Goal: Information Seeking & Learning: Check status

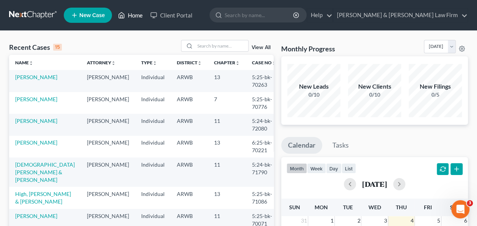
click at [135, 16] on link "Home" at bounding box center [130, 15] width 32 height 14
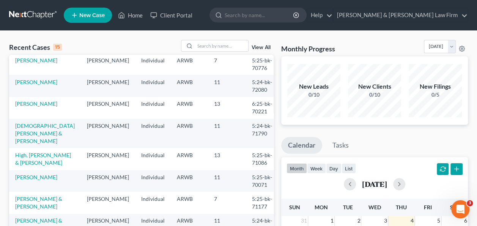
scroll to position [76, 0]
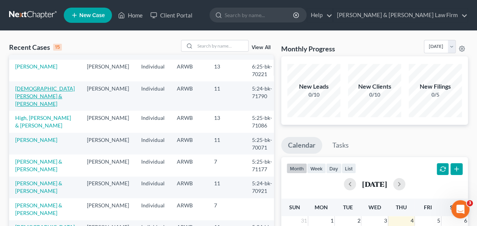
click at [38, 89] on link "[DEMOGRAPHIC_DATA][PERSON_NAME] & [PERSON_NAME]" at bounding box center [45, 96] width 60 height 22
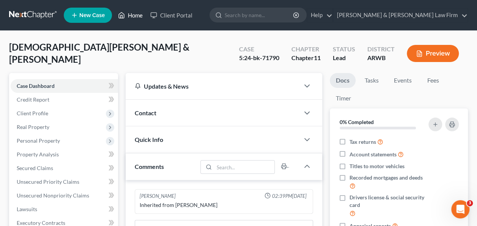
click at [136, 17] on link "Home" at bounding box center [130, 15] width 32 height 14
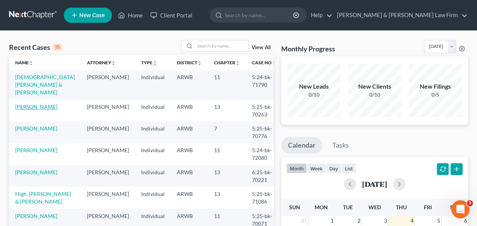
click at [34, 103] on link "[PERSON_NAME]" at bounding box center [36, 106] width 42 height 6
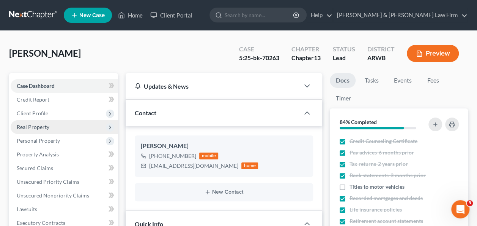
scroll to position [114, 0]
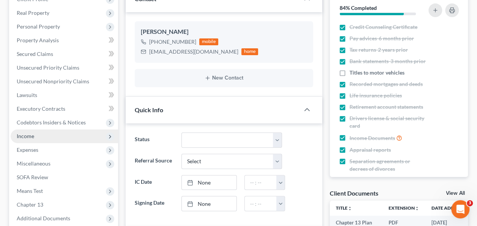
click at [18, 136] on span "Income" at bounding box center [25, 136] width 17 height 6
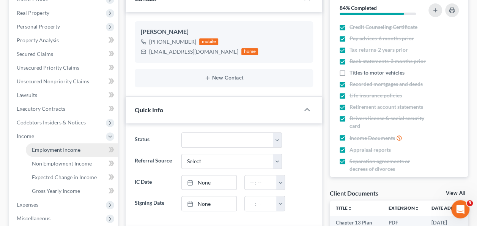
click at [64, 148] on span "Employment Income" at bounding box center [56, 149] width 49 height 6
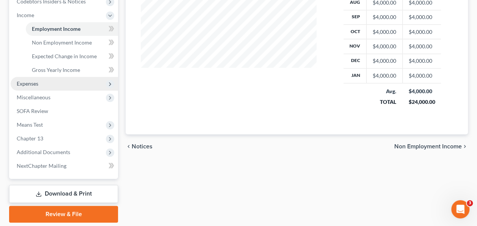
scroll to position [259, 0]
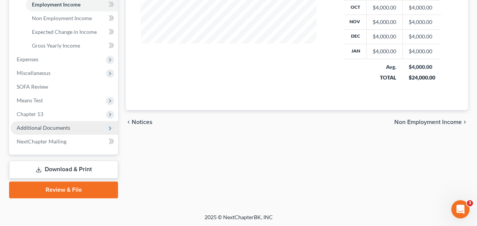
click at [55, 126] on span "Additional Documents" at bounding box center [44, 127] width 54 height 6
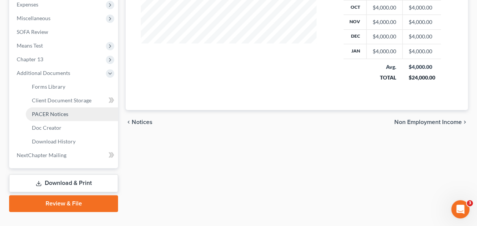
click at [46, 111] on span "PACER Notices" at bounding box center [50, 114] width 36 height 6
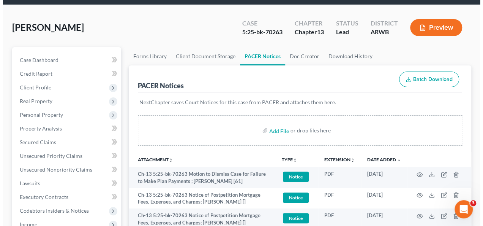
scroll to position [38, 0]
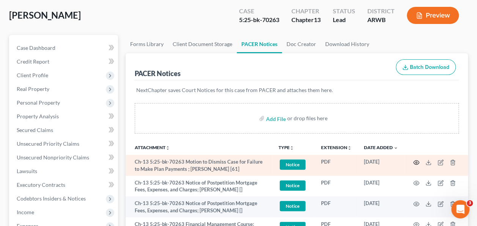
click at [415, 162] on icon "button" at bounding box center [417, 162] width 6 height 6
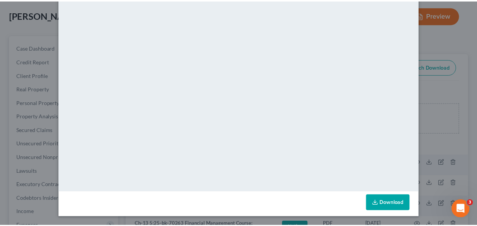
scroll to position [0, 0]
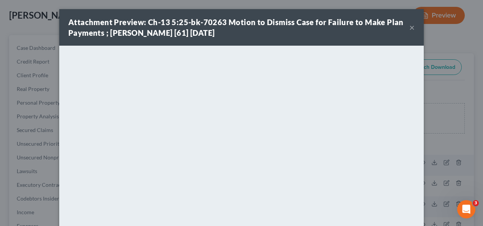
click at [410, 27] on button "×" at bounding box center [411, 27] width 5 height 9
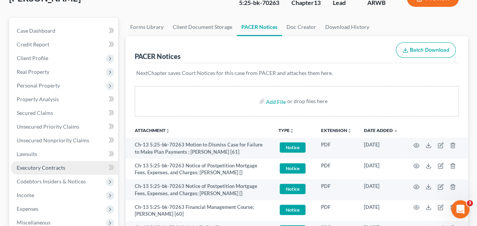
scroll to position [114, 0]
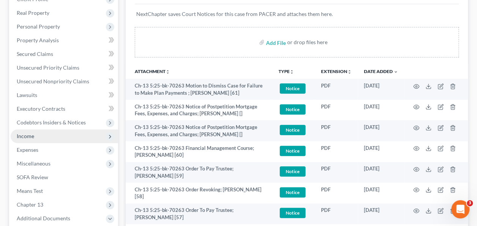
click at [22, 136] on span "Income" at bounding box center [25, 136] width 17 height 6
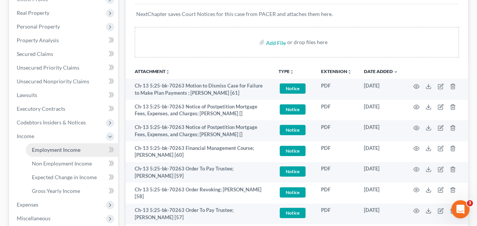
click at [81, 149] on link "Employment Income" at bounding box center [72, 150] width 92 height 14
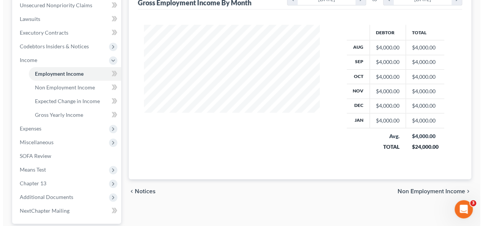
scroll to position [76, 0]
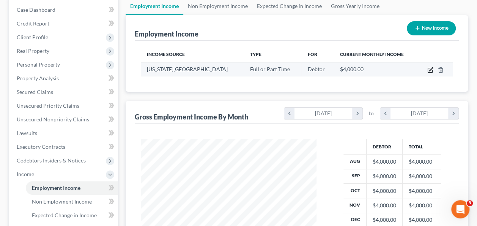
click at [430, 68] on icon "button" at bounding box center [431, 70] width 6 height 6
select select "0"
select select "2"
select select "1"
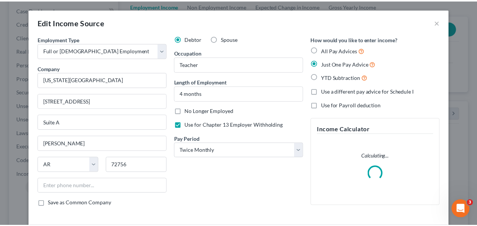
scroll to position [135, 193]
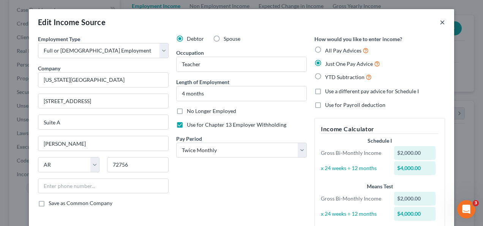
click at [440, 24] on button "×" at bounding box center [442, 21] width 5 height 9
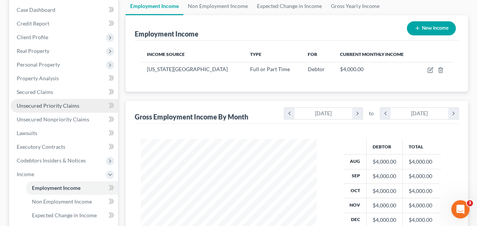
scroll to position [0, 0]
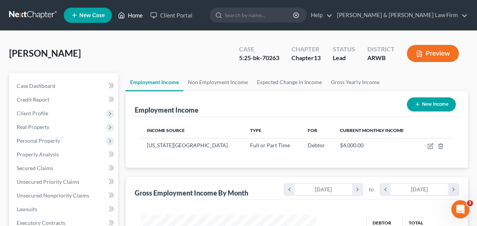
click at [130, 12] on link "Home" at bounding box center [130, 15] width 32 height 14
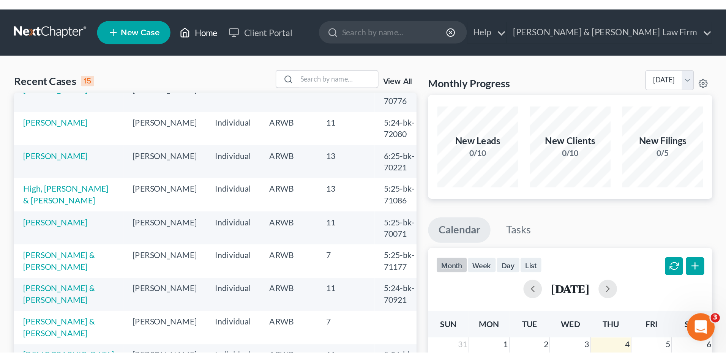
scroll to position [76, 0]
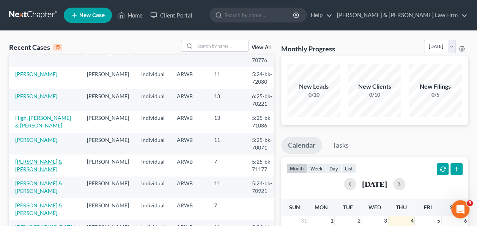
click at [41, 158] on link "[PERSON_NAME] & [PERSON_NAME]" at bounding box center [38, 165] width 47 height 14
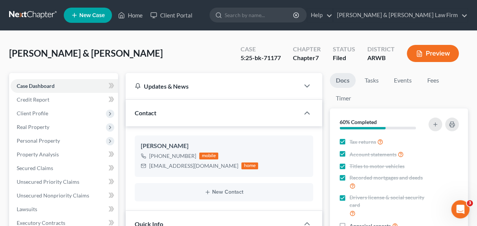
click at [438, 51] on button "Preview" at bounding box center [433, 53] width 52 height 17
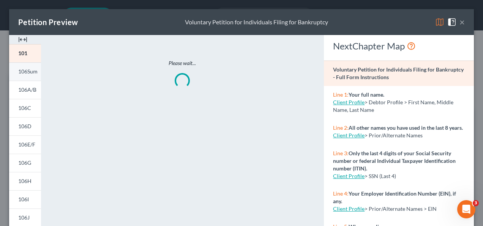
click at [24, 70] on span "106Sum" at bounding box center [27, 71] width 19 height 6
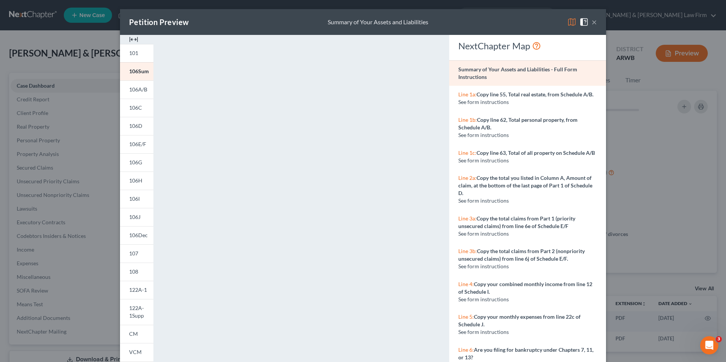
click at [477, 23] on button "×" at bounding box center [594, 21] width 5 height 9
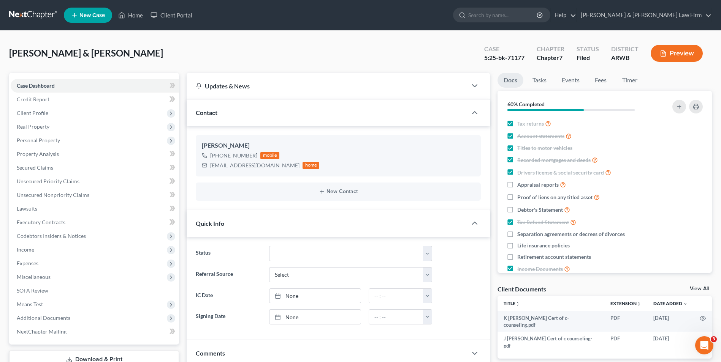
click at [477, 54] on button "Preview" at bounding box center [676, 53] width 52 height 17
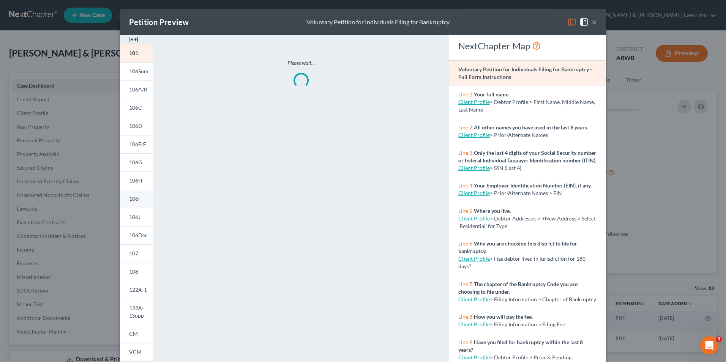
click at [134, 198] on span "106I" at bounding box center [134, 199] width 11 height 6
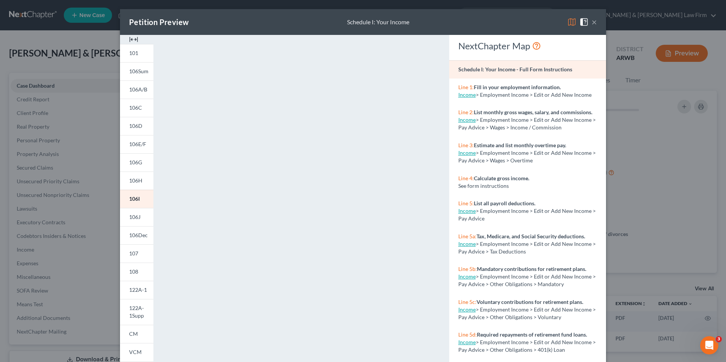
click at [131, 40] on img at bounding box center [133, 39] width 9 height 9
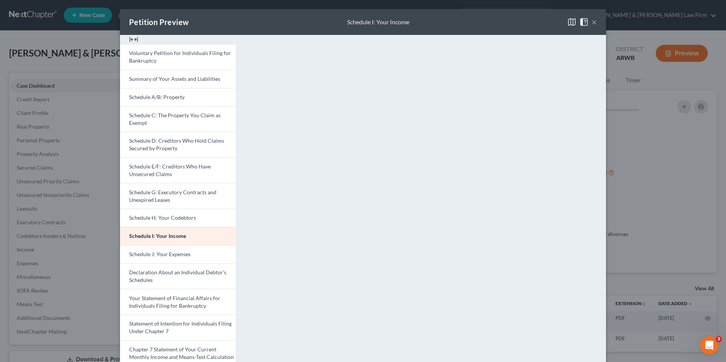
click at [131, 40] on img at bounding box center [133, 39] width 9 height 9
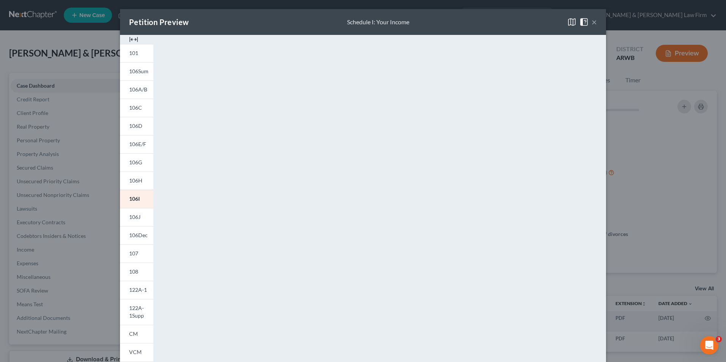
scroll to position [66, 0]
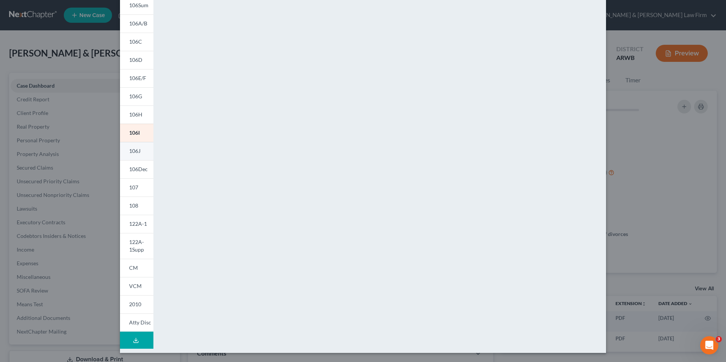
drag, startPoint x: 131, startPoint y: 150, endPoint x: 139, endPoint y: 151, distance: 8.4
click at [131, 149] on span "106J" at bounding box center [134, 151] width 11 height 6
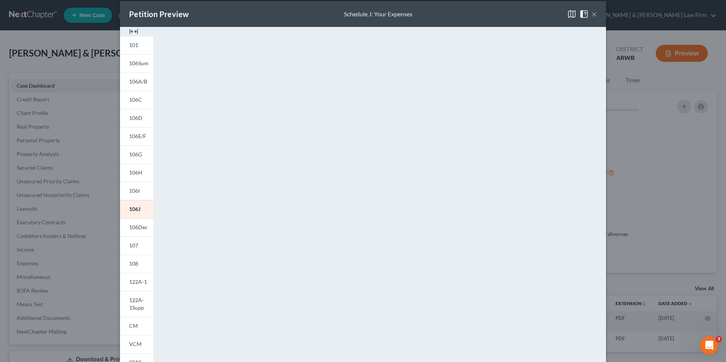
scroll to position [0, 0]
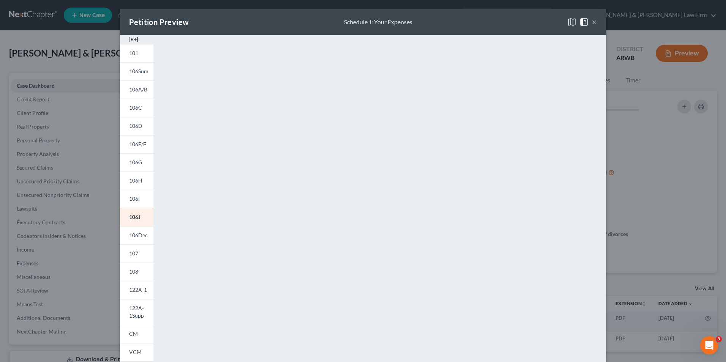
click at [477, 21] on span at bounding box center [586, 21] width 12 height 6
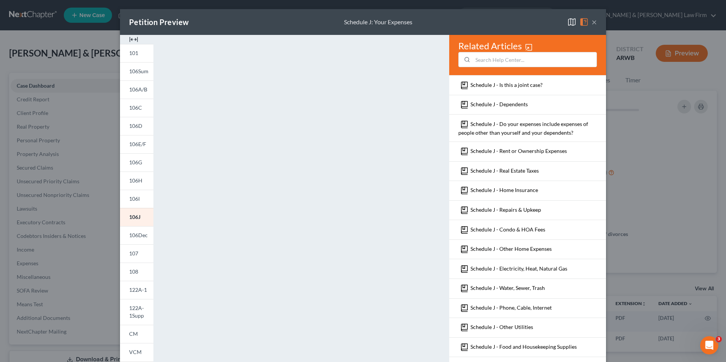
click at [477, 23] on button "×" at bounding box center [594, 21] width 5 height 9
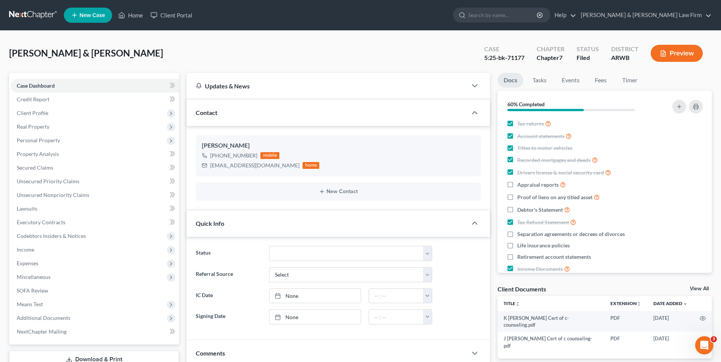
click at [477, 53] on button "Preview" at bounding box center [676, 53] width 52 height 17
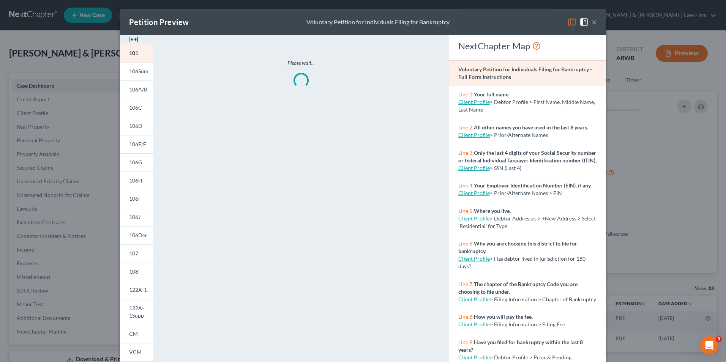
drag, startPoint x: 140, startPoint y: 74, endPoint x: 168, endPoint y: 77, distance: 28.3
click at [139, 74] on span "106Sum" at bounding box center [138, 71] width 19 height 6
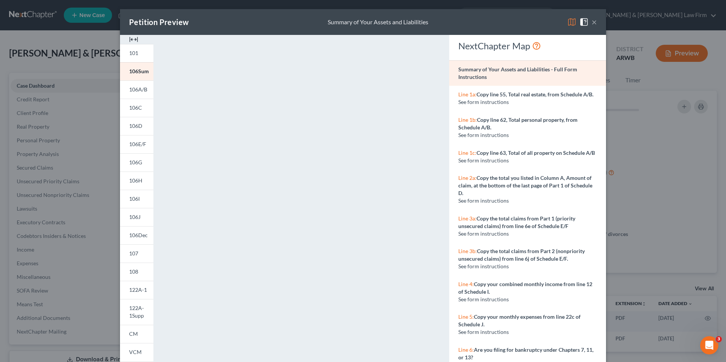
drag, startPoint x: 129, startPoint y: 68, endPoint x: 221, endPoint y: 122, distance: 107.2
click at [129, 68] on span "106Sum" at bounding box center [139, 71] width 20 height 6
click at [477, 21] on button "×" at bounding box center [594, 21] width 5 height 9
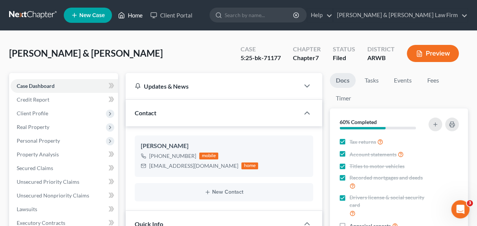
click at [134, 17] on link "Home" at bounding box center [130, 15] width 32 height 14
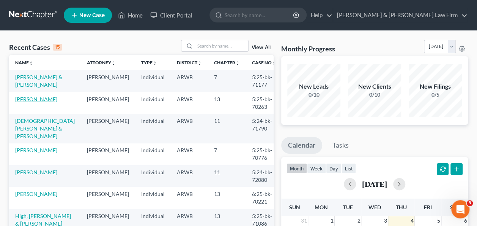
click at [23, 100] on link "[PERSON_NAME]" at bounding box center [36, 99] width 42 height 6
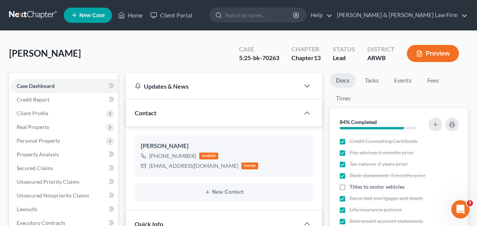
scroll to position [114, 0]
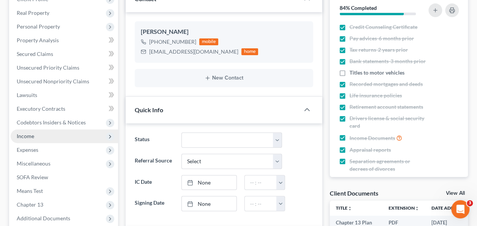
click at [34, 139] on span "Income" at bounding box center [65, 136] width 108 height 14
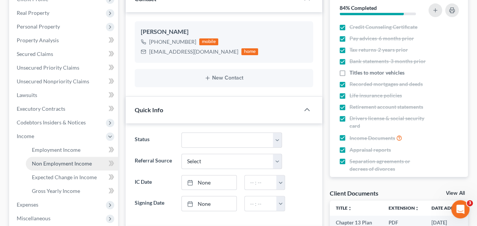
click at [62, 161] on span "Non Employment Income" at bounding box center [62, 163] width 60 height 6
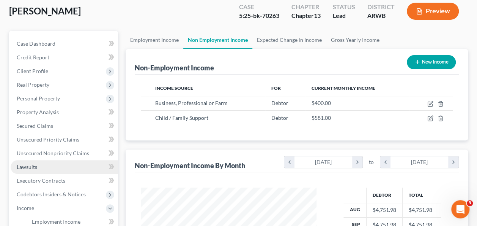
scroll to position [76, 0]
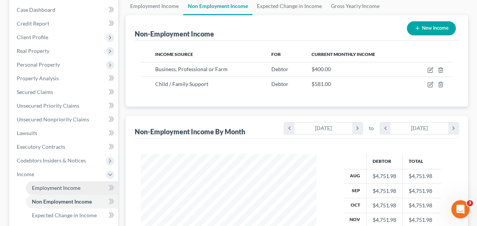
click at [77, 187] on span "Employment Income" at bounding box center [56, 187] width 49 height 6
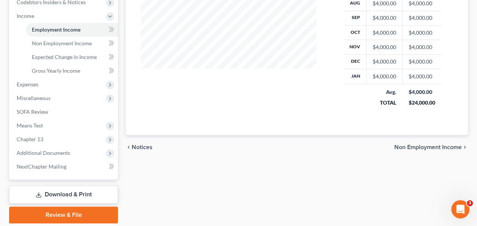
scroll to position [259, 0]
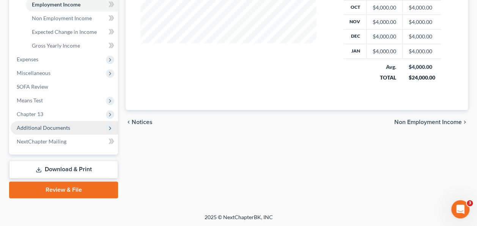
click at [55, 125] on span "Additional Documents" at bounding box center [44, 127] width 54 height 6
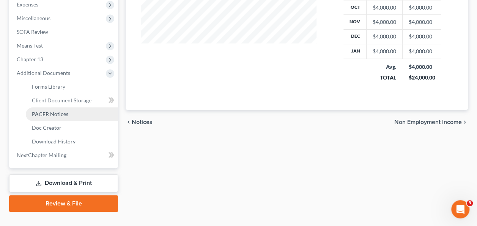
click at [62, 112] on span "PACER Notices" at bounding box center [50, 114] width 36 height 6
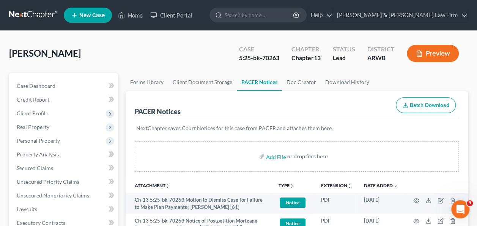
click at [435, 50] on button "Preview" at bounding box center [433, 53] width 52 height 17
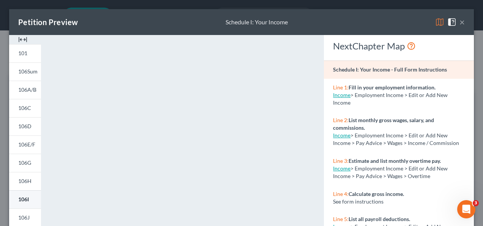
click at [26, 198] on span "106I" at bounding box center [23, 199] width 11 height 6
click at [460, 24] on button "×" at bounding box center [462, 21] width 5 height 9
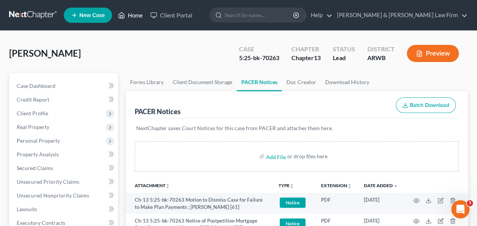
click at [132, 16] on link "Home" at bounding box center [130, 15] width 32 height 14
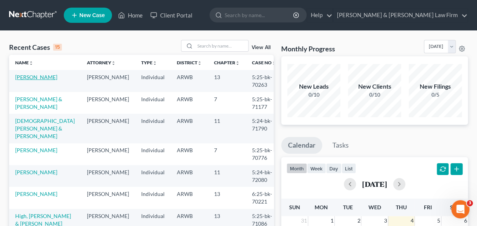
click at [43, 77] on link "[PERSON_NAME]" at bounding box center [36, 77] width 42 height 6
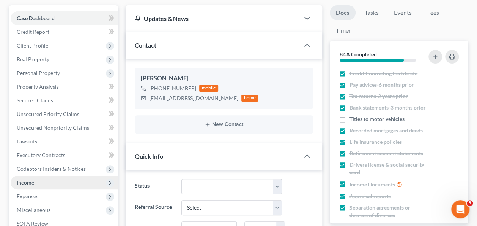
scroll to position [114, 0]
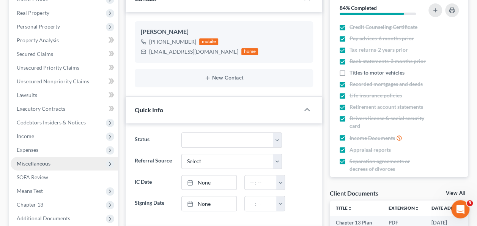
click at [43, 162] on span "Miscellaneous" at bounding box center [34, 163] width 34 height 6
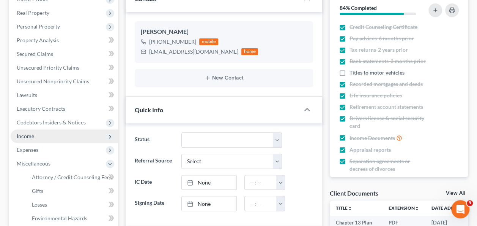
scroll to position [190, 0]
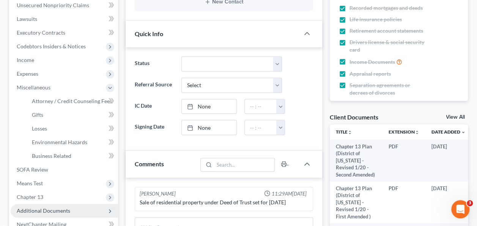
click at [44, 208] on span "Additional Documents" at bounding box center [44, 210] width 54 height 6
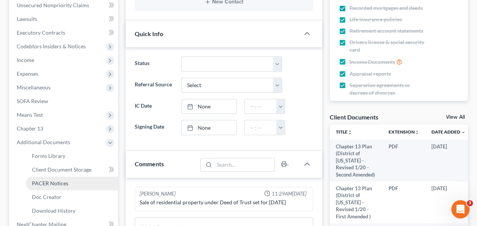
click at [64, 183] on span "PACER Notices" at bounding box center [50, 183] width 36 height 6
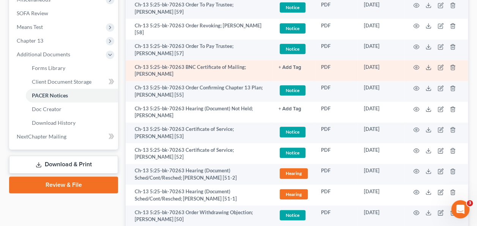
scroll to position [266, 0]
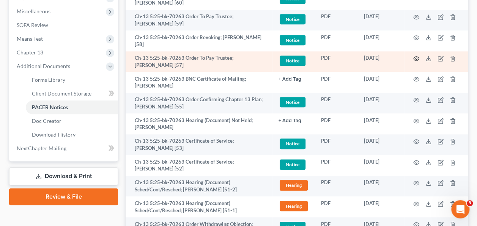
click at [416, 57] on icon "button" at bounding box center [417, 58] width 6 height 6
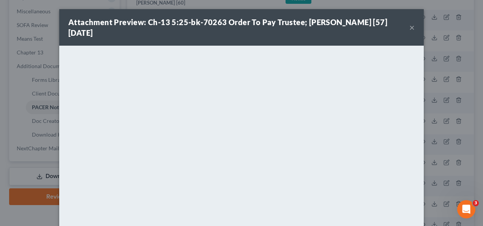
click at [410, 28] on button "×" at bounding box center [411, 27] width 5 height 9
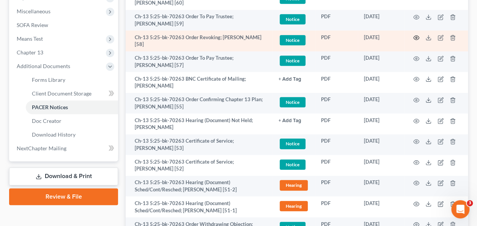
click at [416, 36] on icon "button" at bounding box center [417, 38] width 6 height 6
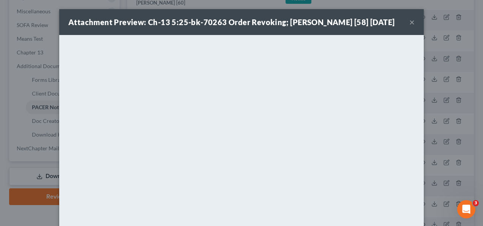
click at [410, 27] on button "×" at bounding box center [411, 21] width 5 height 9
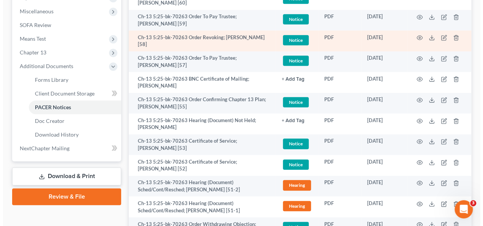
scroll to position [228, 0]
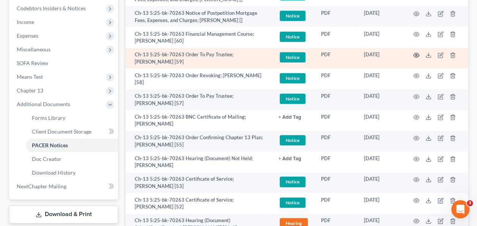
click at [416, 54] on icon "button" at bounding box center [417, 55] width 6 height 6
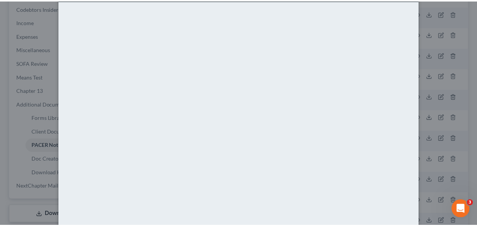
scroll to position [0, 0]
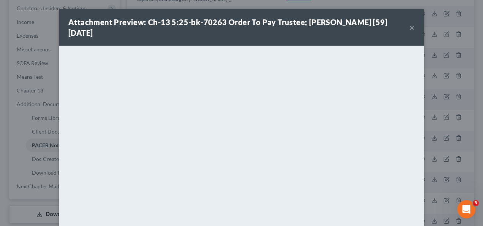
click at [409, 28] on button "×" at bounding box center [411, 27] width 5 height 9
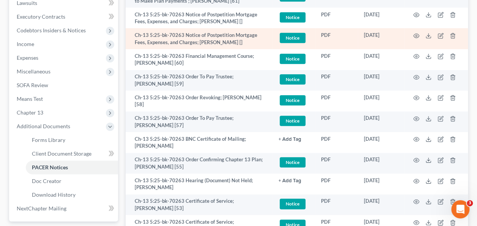
scroll to position [190, 0]
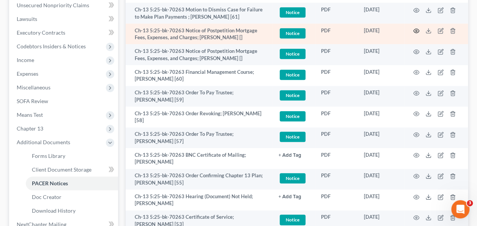
click at [417, 30] on circle "button" at bounding box center [417, 31] width 2 height 2
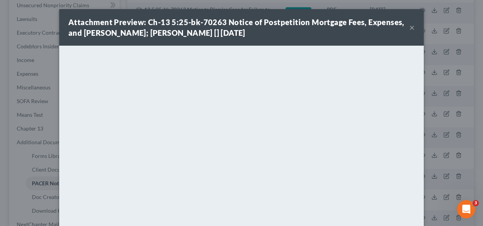
click at [410, 29] on button "×" at bounding box center [411, 27] width 5 height 9
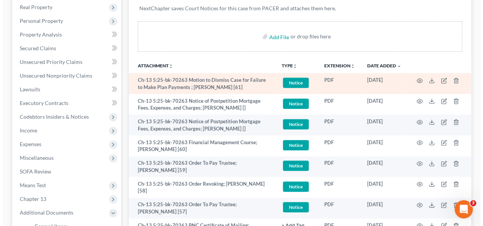
scroll to position [114, 0]
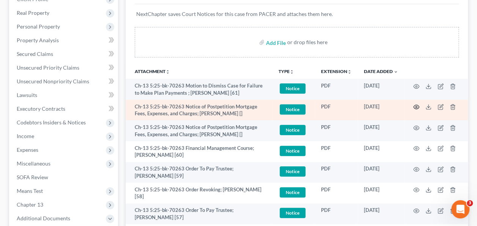
click at [416, 106] on icon "button" at bounding box center [417, 107] width 6 height 6
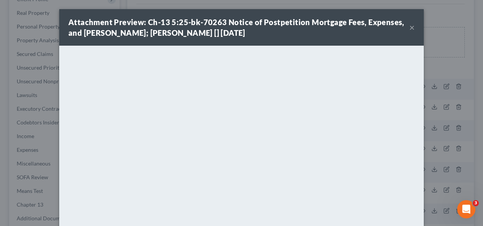
click at [409, 28] on button "×" at bounding box center [411, 27] width 5 height 9
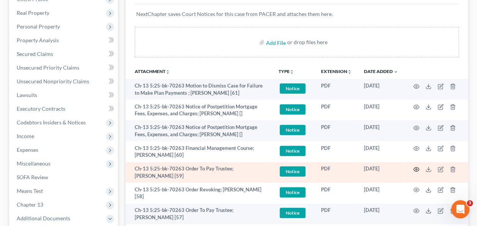
click at [416, 169] on icon "button" at bounding box center [417, 169] width 6 height 6
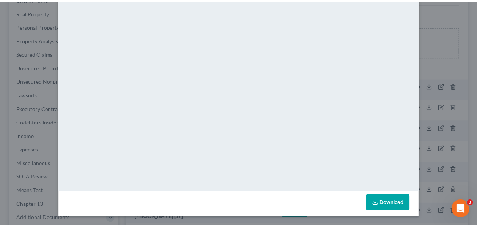
scroll to position [0, 0]
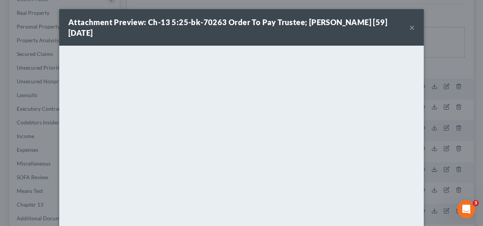
click at [409, 26] on button "×" at bounding box center [411, 27] width 5 height 9
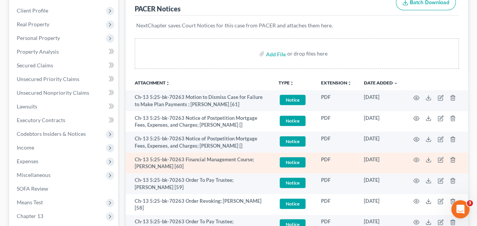
scroll to position [114, 0]
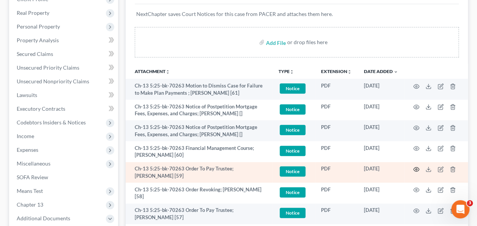
click at [416, 168] on circle "button" at bounding box center [417, 169] width 2 height 2
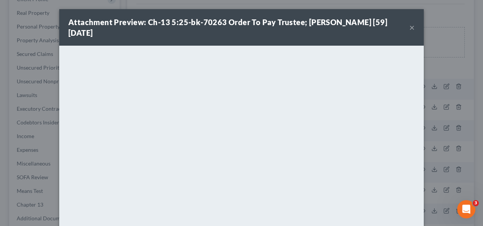
click at [409, 27] on button "×" at bounding box center [411, 27] width 5 height 9
